Goal: Transaction & Acquisition: Purchase product/service

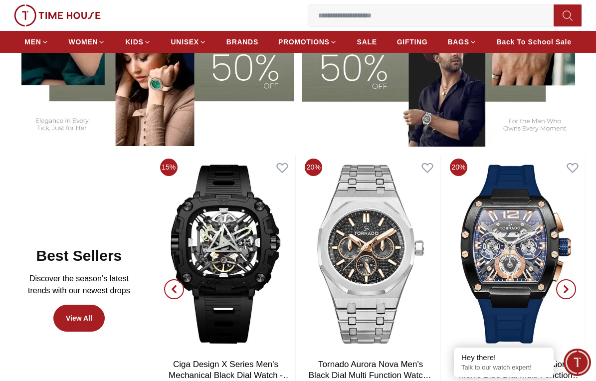
scroll to position [249, 0]
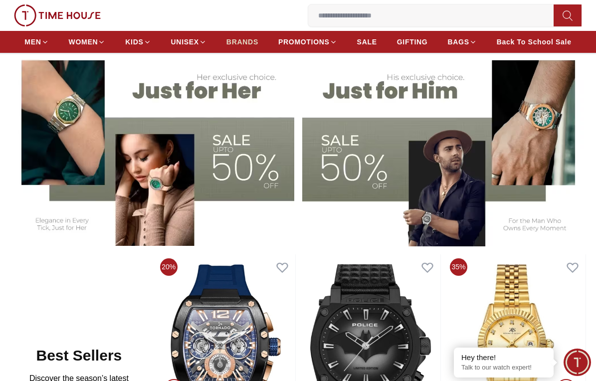
click at [241, 39] on span "BRANDS" at bounding box center [242, 42] width 32 height 10
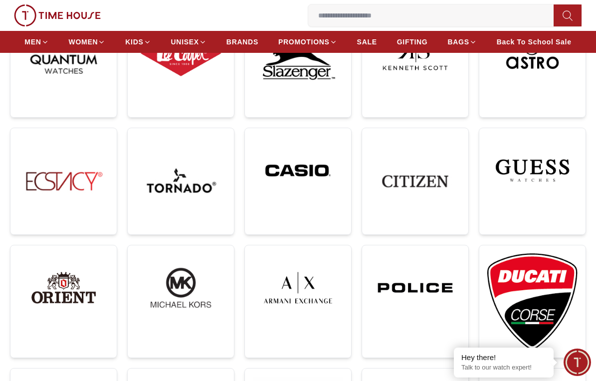
scroll to position [199, 0]
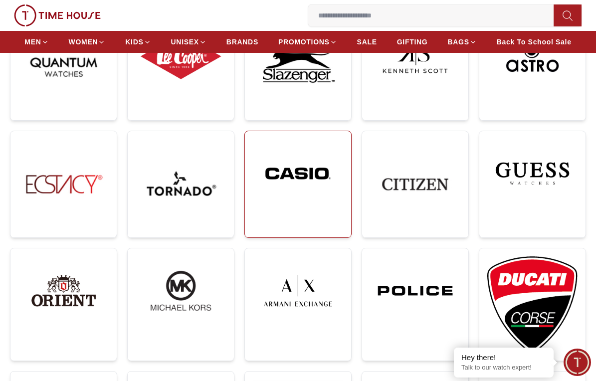
click at [291, 168] on img at bounding box center [298, 173] width 90 height 69
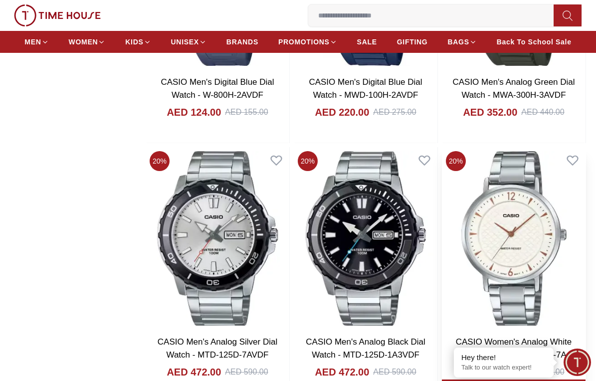
scroll to position [1944, 0]
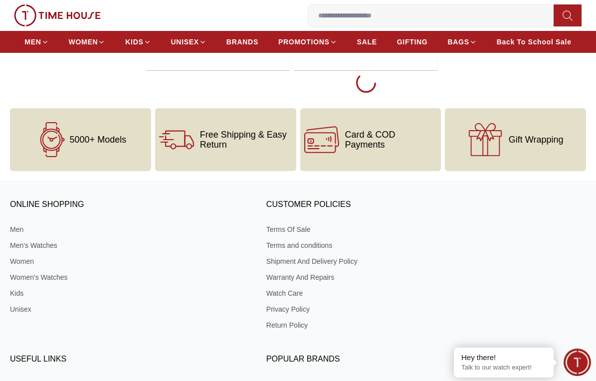
scroll to position [2193, 0]
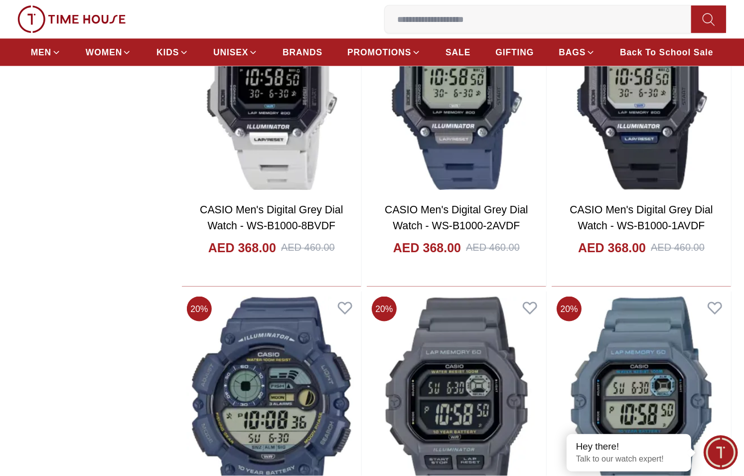
scroll to position [5283, 0]
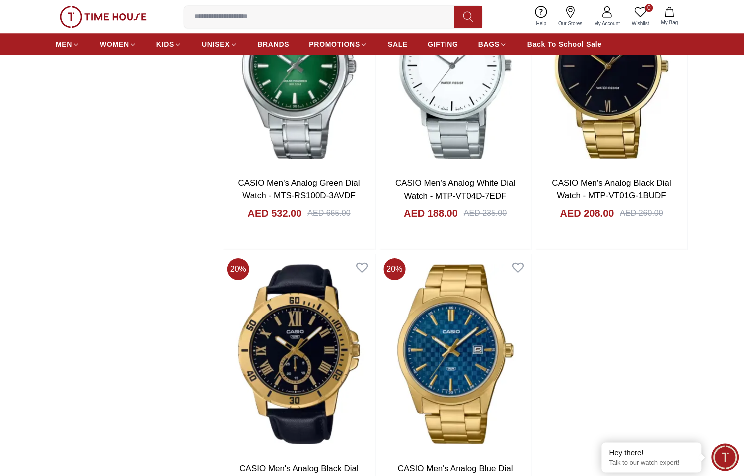
scroll to position [7900, 0]
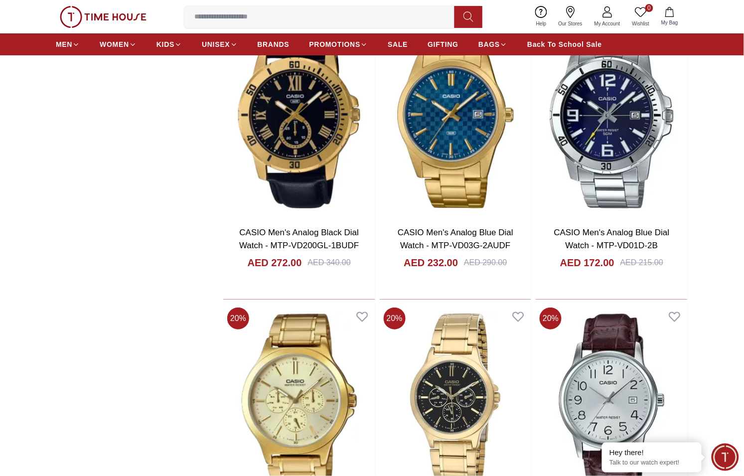
scroll to position [8129, 0]
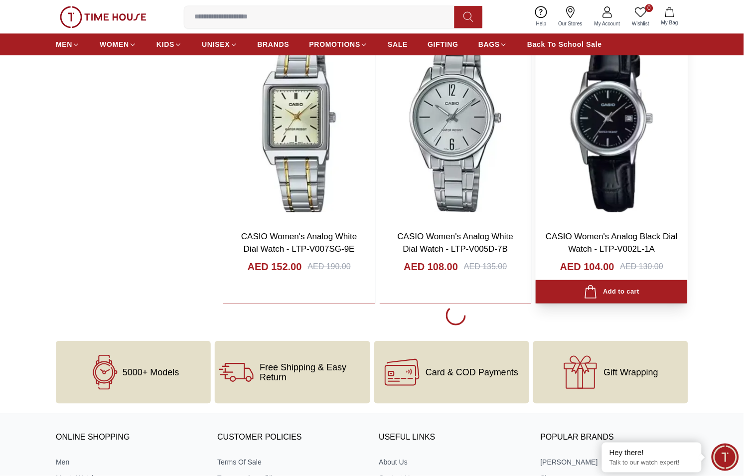
scroll to position [11618, 0]
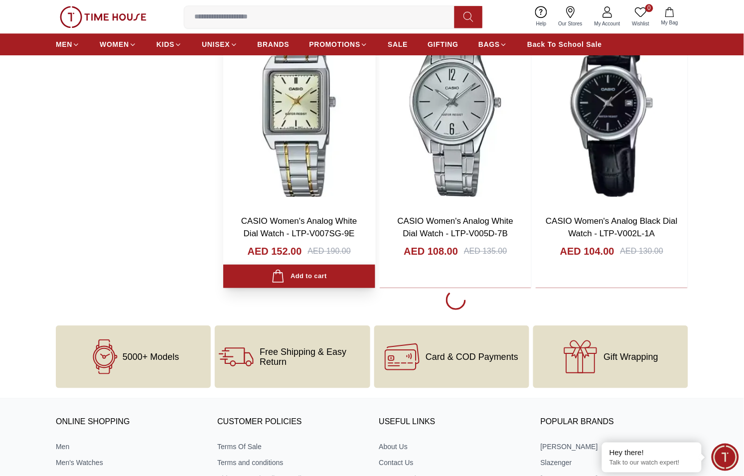
click at [308, 278] on div "Add to cart" at bounding box center [299, 276] width 55 height 13
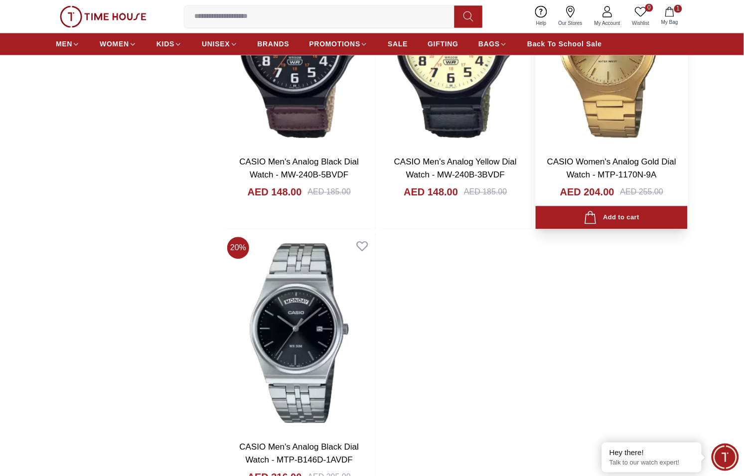
scroll to position [15606, 0]
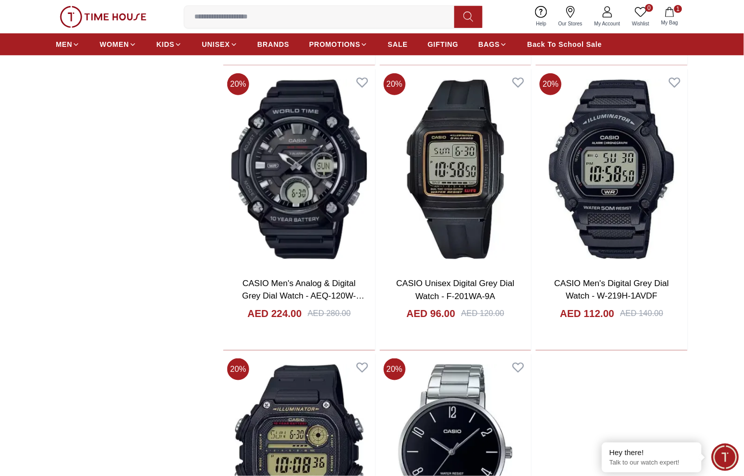
scroll to position [19406, 0]
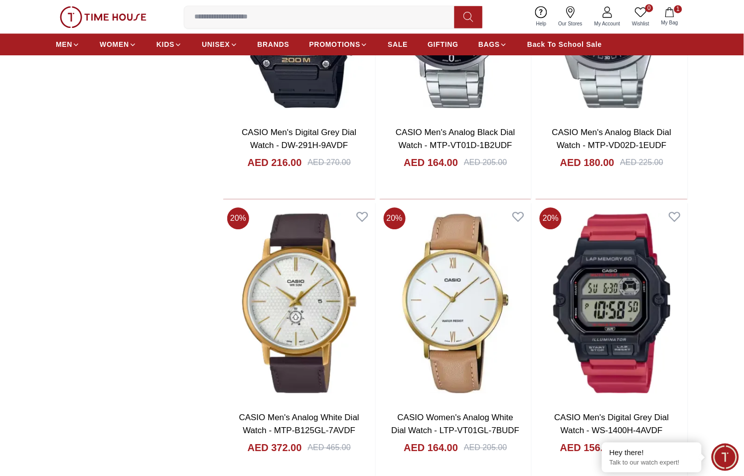
scroll to position [19281, 0]
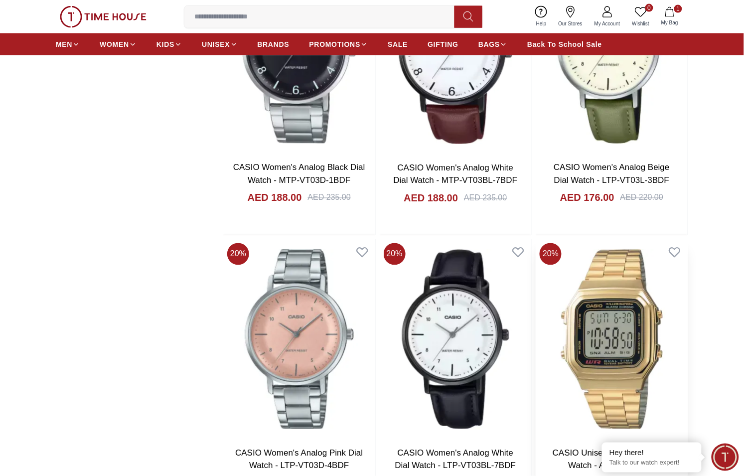
scroll to position [20154, 0]
